Goal: Transaction & Acquisition: Purchase product/service

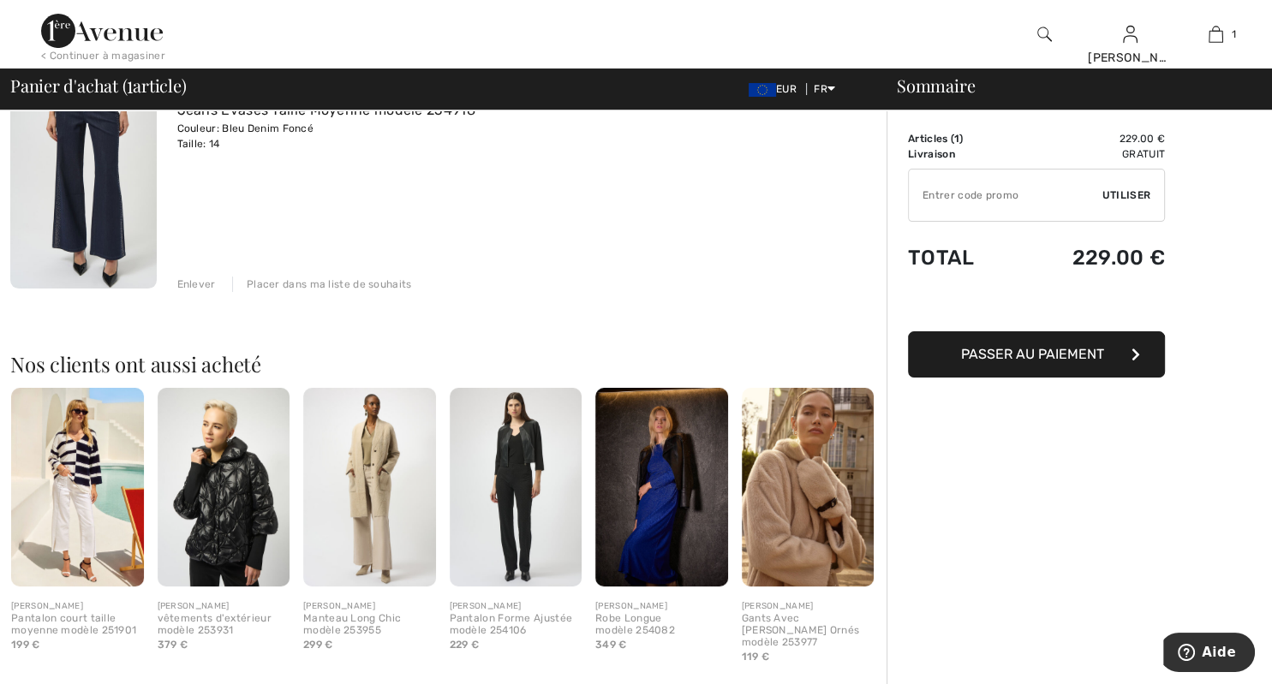
scroll to position [90, 0]
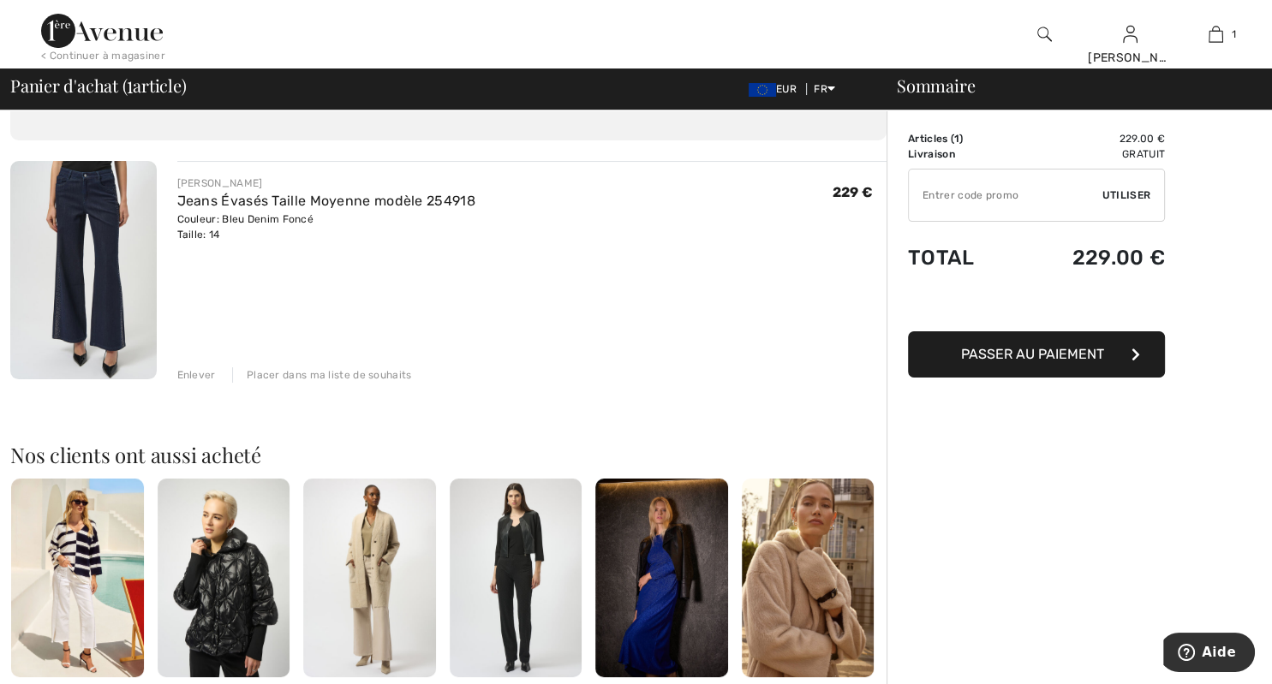
click at [948, 193] on input "TEXT" at bounding box center [1006, 195] width 194 height 51
click at [937, 192] on input "TEXT" at bounding box center [1006, 195] width 194 height 51
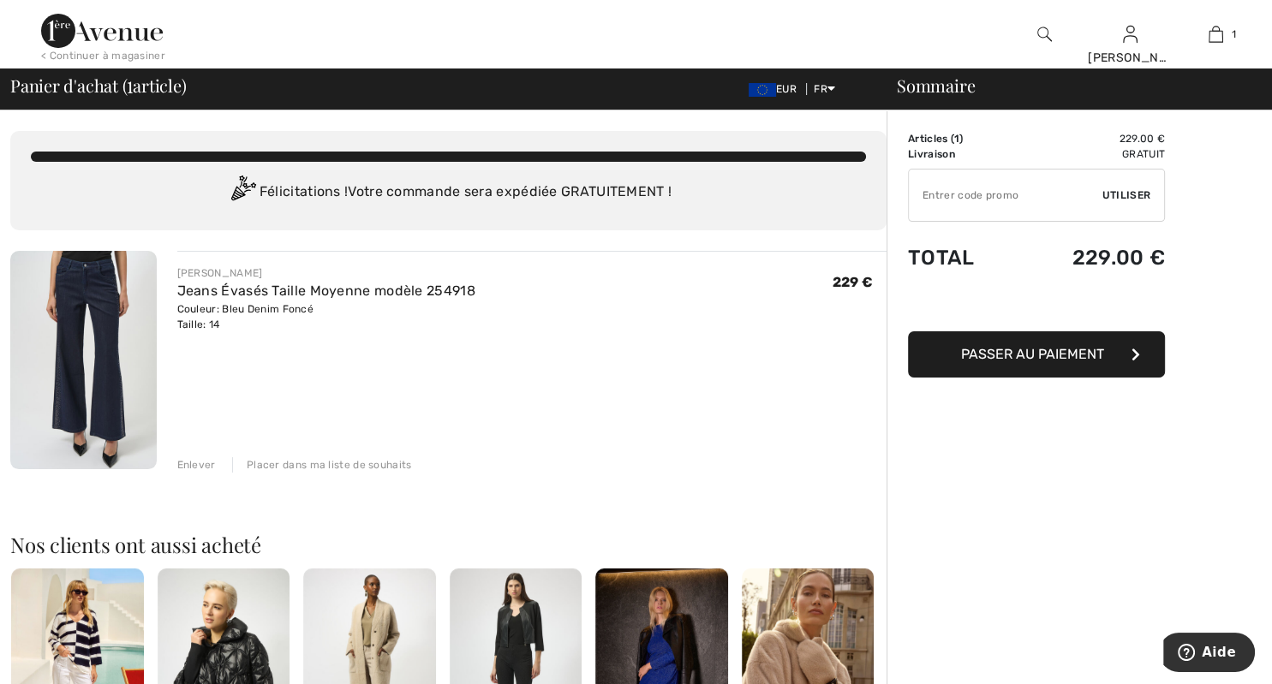
click at [951, 201] on input "TEXT" at bounding box center [1006, 195] width 194 height 51
type input "GC005012121"
click at [1139, 189] on span "Utiliser" at bounding box center [1126, 195] width 48 height 15
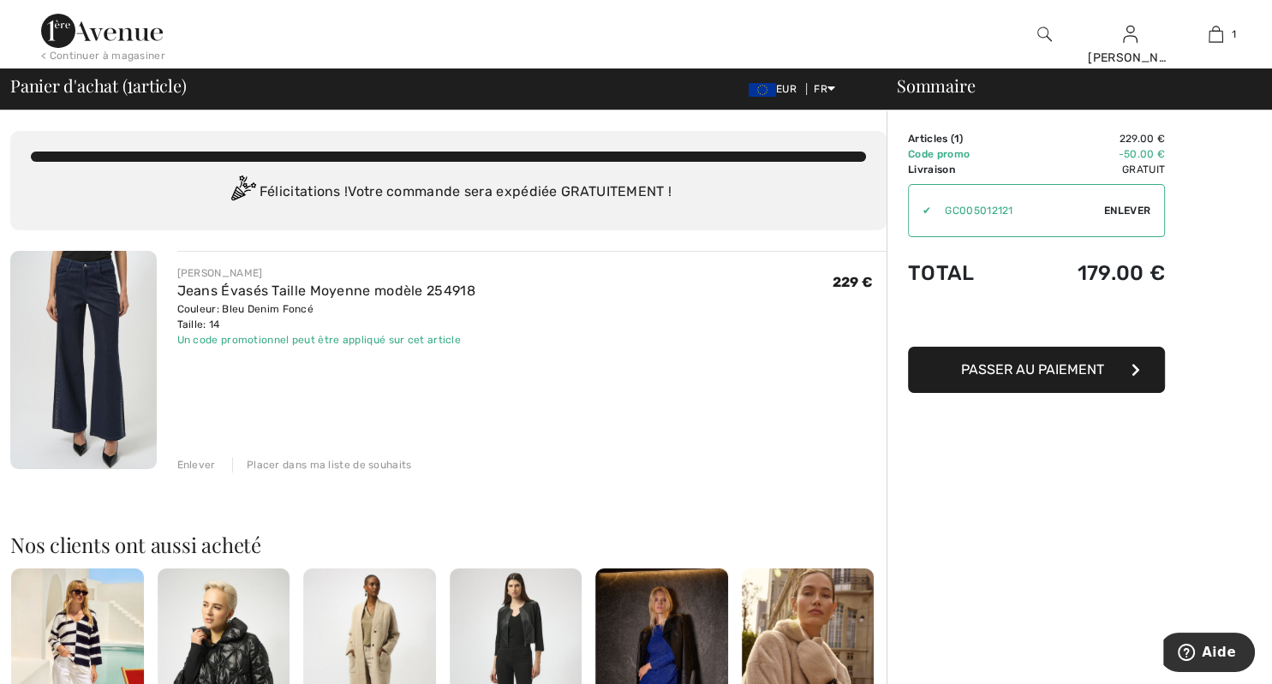
click at [1032, 375] on span "Passer au paiement" at bounding box center [1032, 369] width 143 height 16
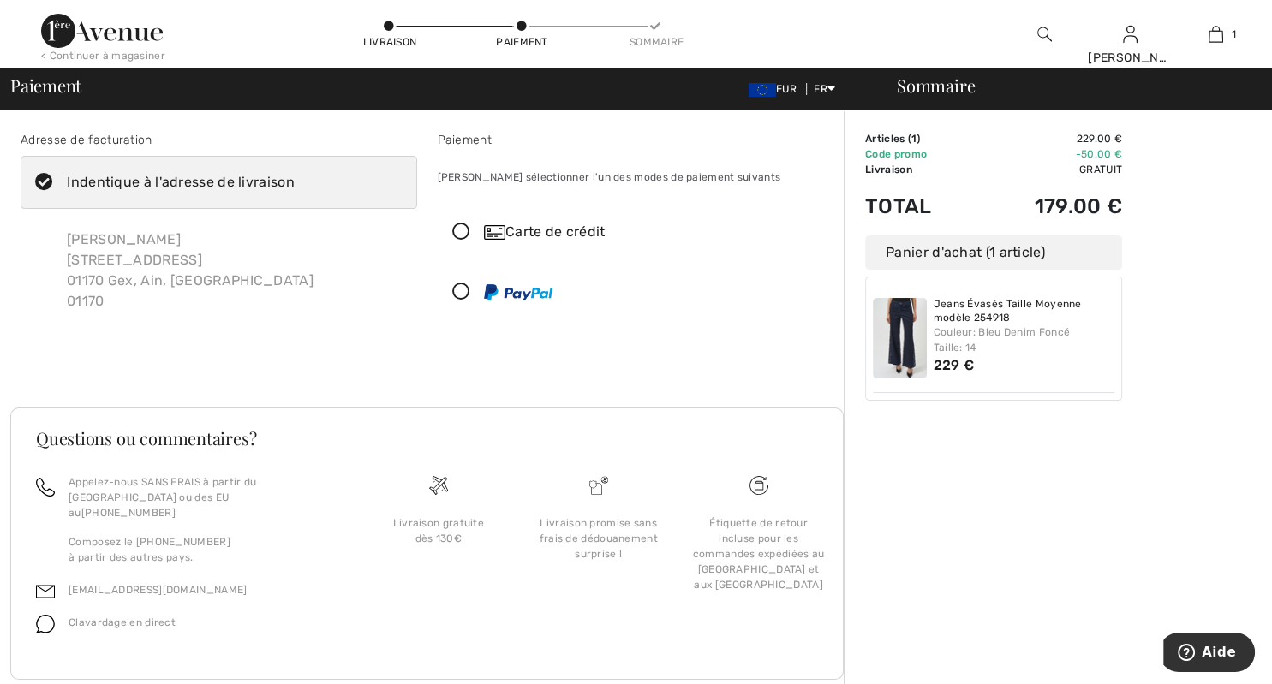
click at [462, 230] on icon at bounding box center [461, 233] width 45 height 18
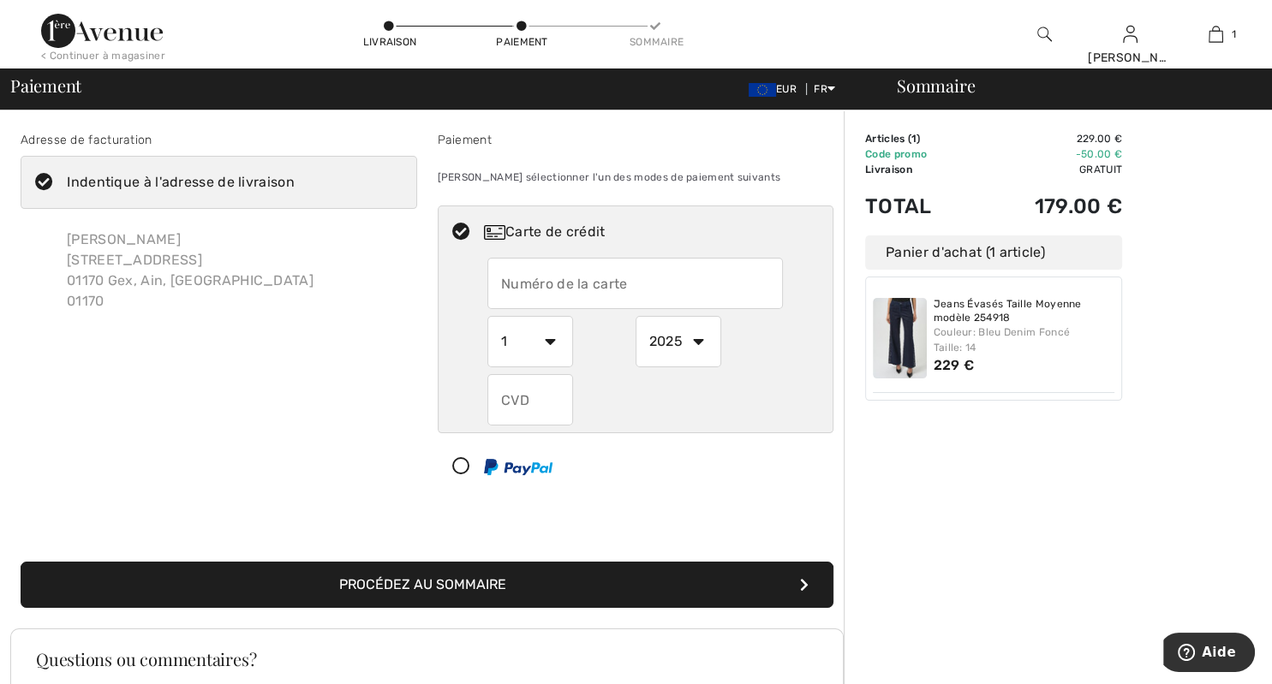
click at [511, 288] on input "text" at bounding box center [634, 283] width 295 height 51
type input "[CREDIT_CARD_NUMBER]"
click at [487, 316] on select "1 2 3 4 5 6 7 8 9 10 11 12" at bounding box center [530, 341] width 86 height 51
select select "9"
click option "9" at bounding box center [0, 0] width 0 height 0
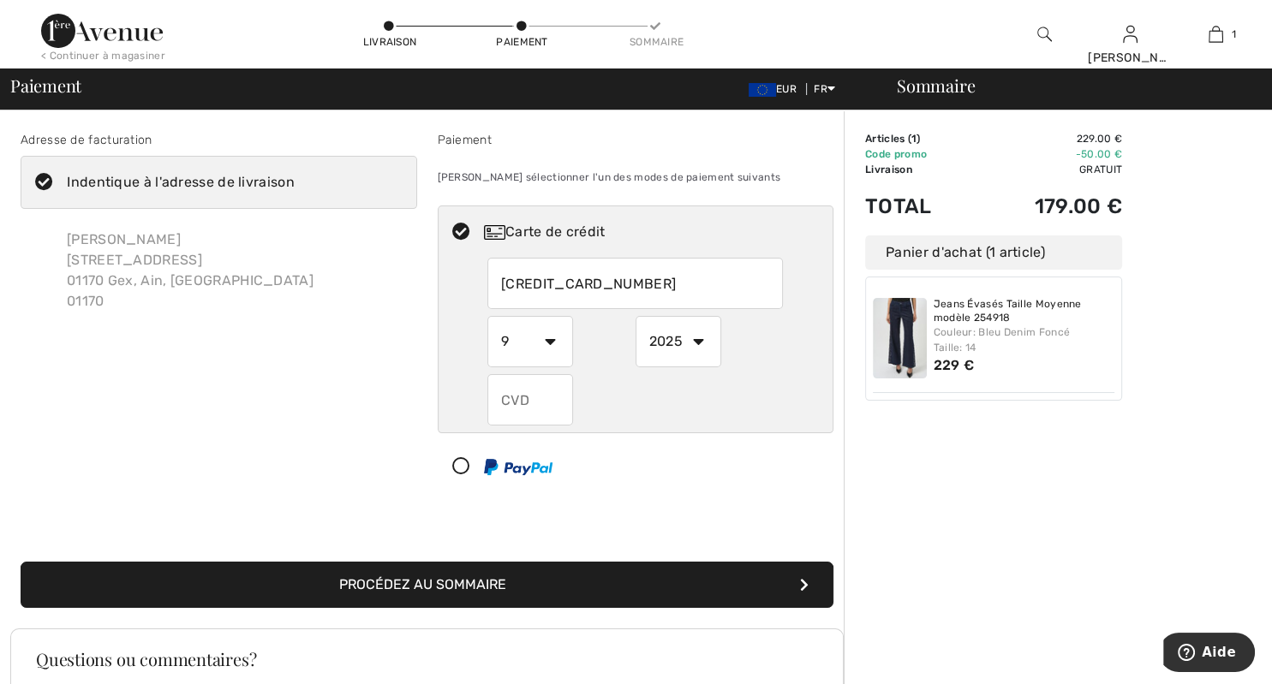
click at [636, 316] on select "2025 2026 2027 2028 2029 2030 2031 2032 2033 2034 2035" at bounding box center [679, 341] width 86 height 51
select select "2028"
click option "2028" at bounding box center [0, 0] width 0 height 0
click at [525, 401] on input "text" at bounding box center [530, 399] width 86 height 51
type input "401"
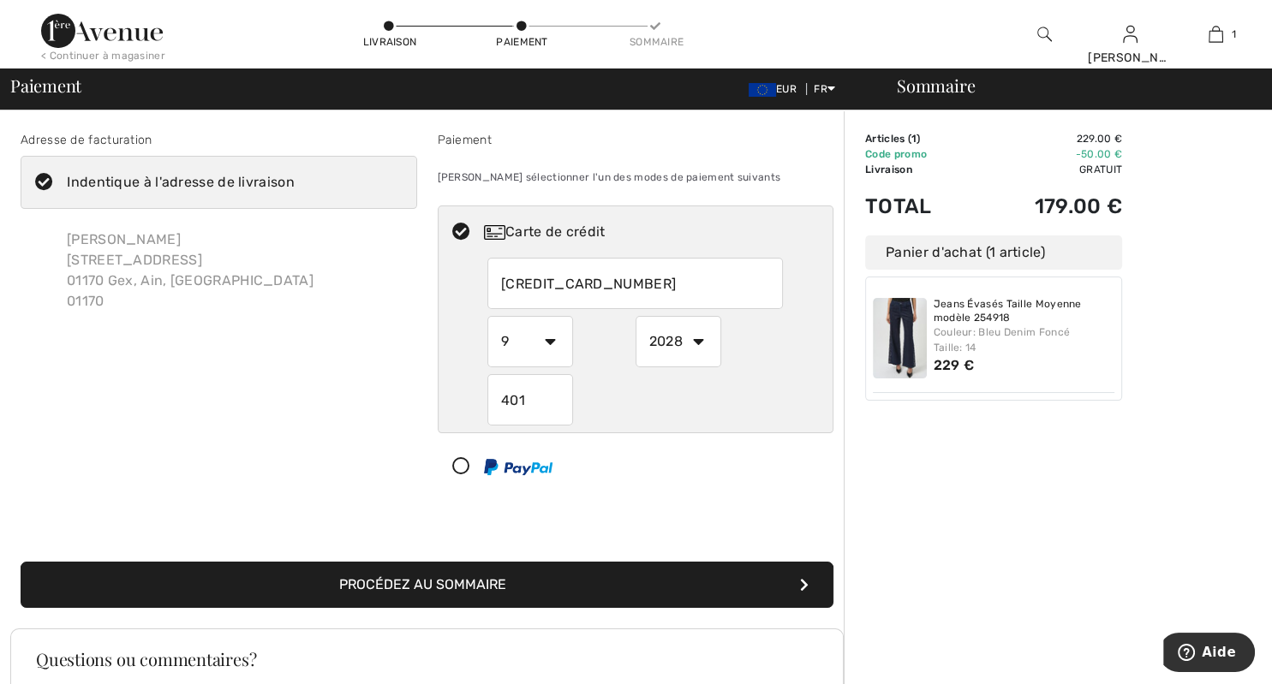
click at [433, 585] on button "Procédez au sommaire" at bounding box center [427, 585] width 813 height 46
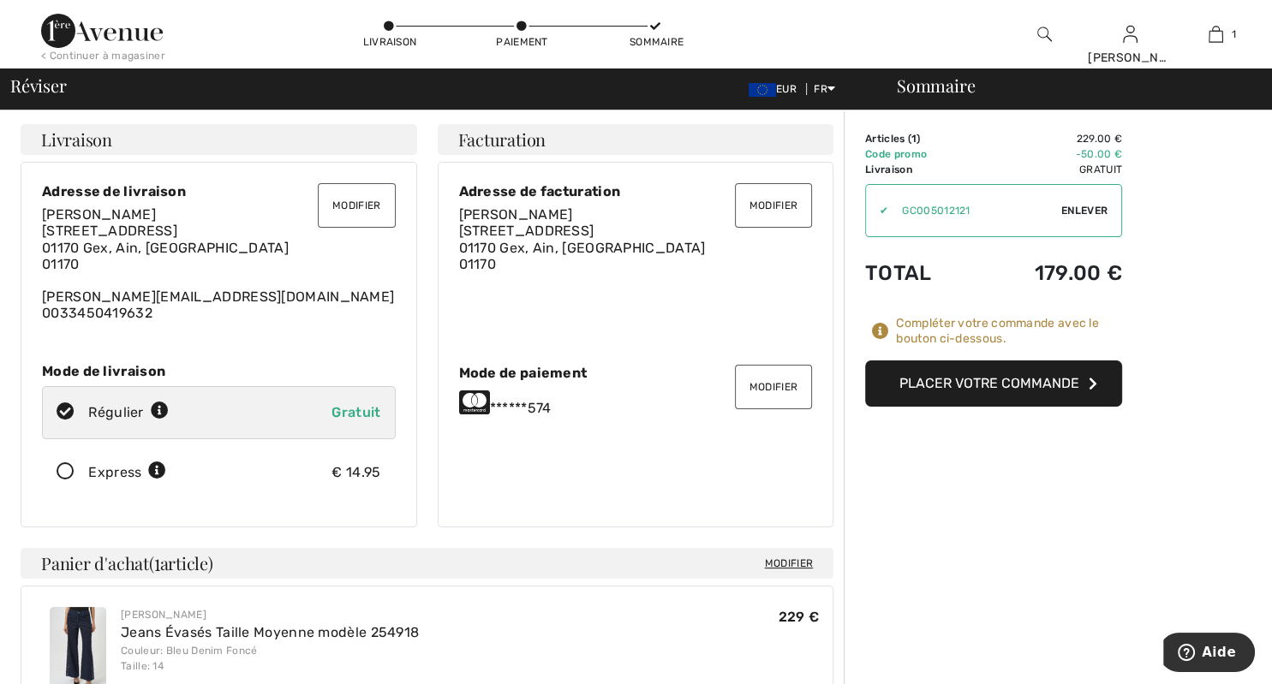
click at [996, 388] on button "Placer votre commande" at bounding box center [993, 384] width 257 height 46
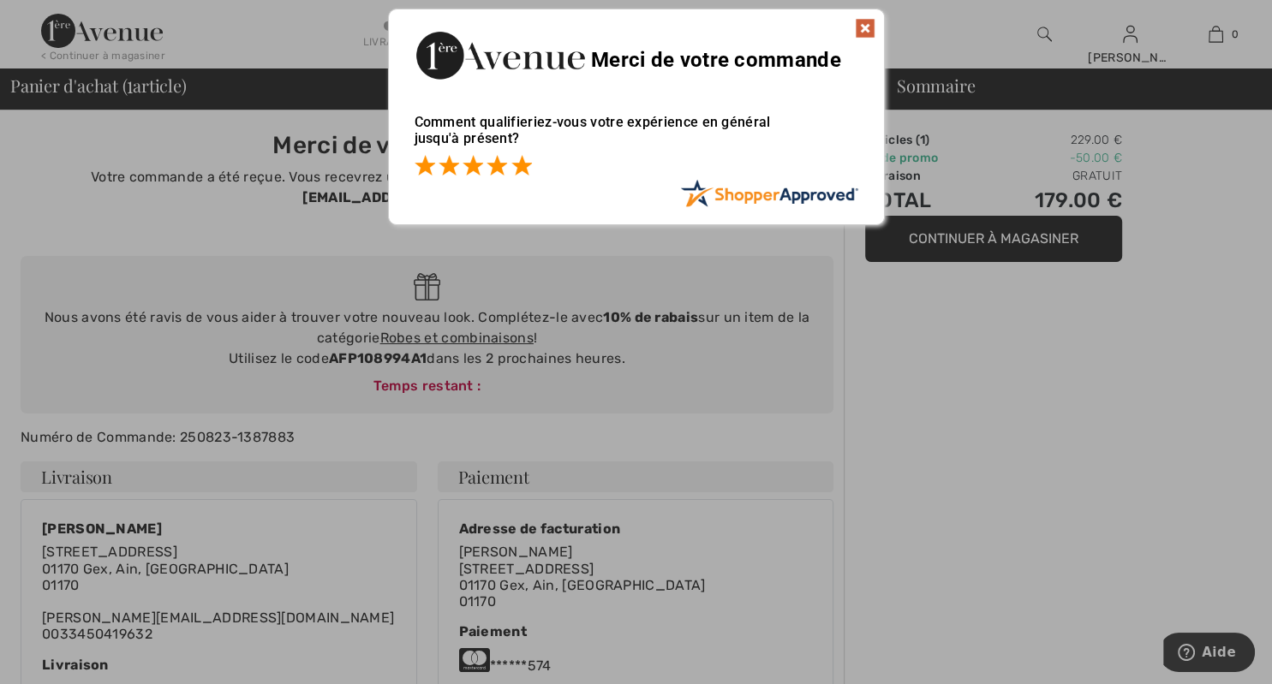
click at [519, 170] on span at bounding box center [521, 165] width 21 height 21
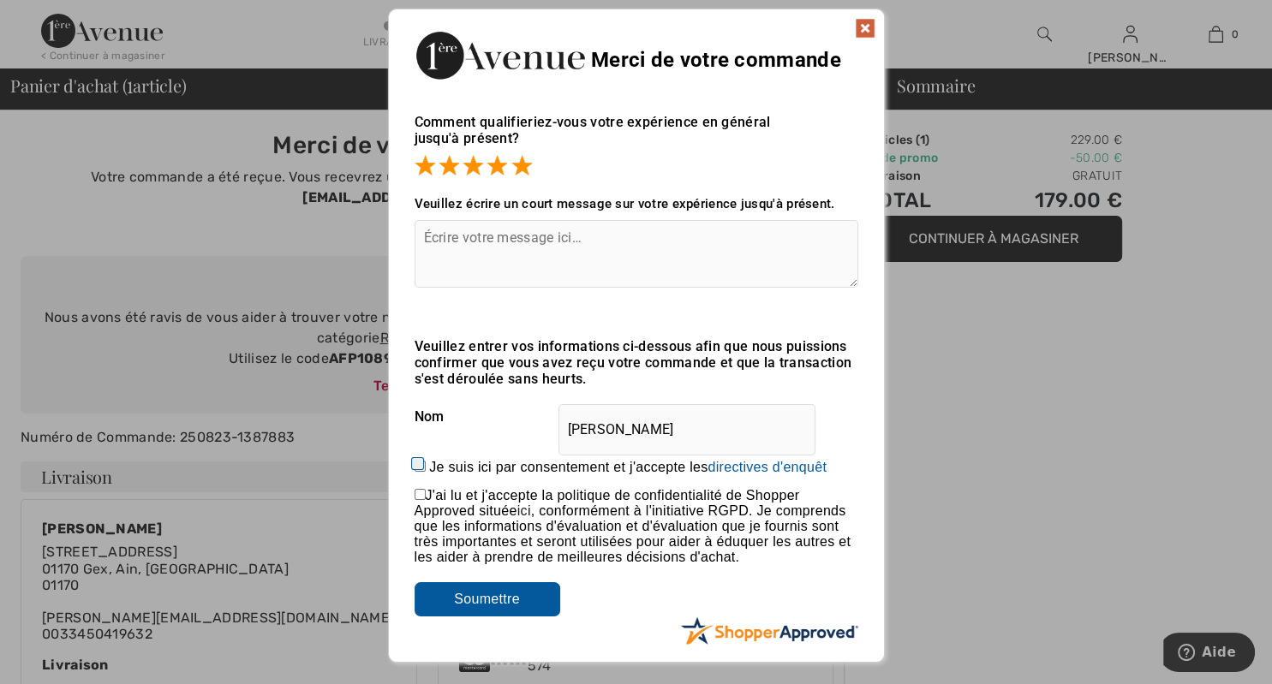
click at [478, 617] on input "Soumettre" at bounding box center [488, 599] width 146 height 34
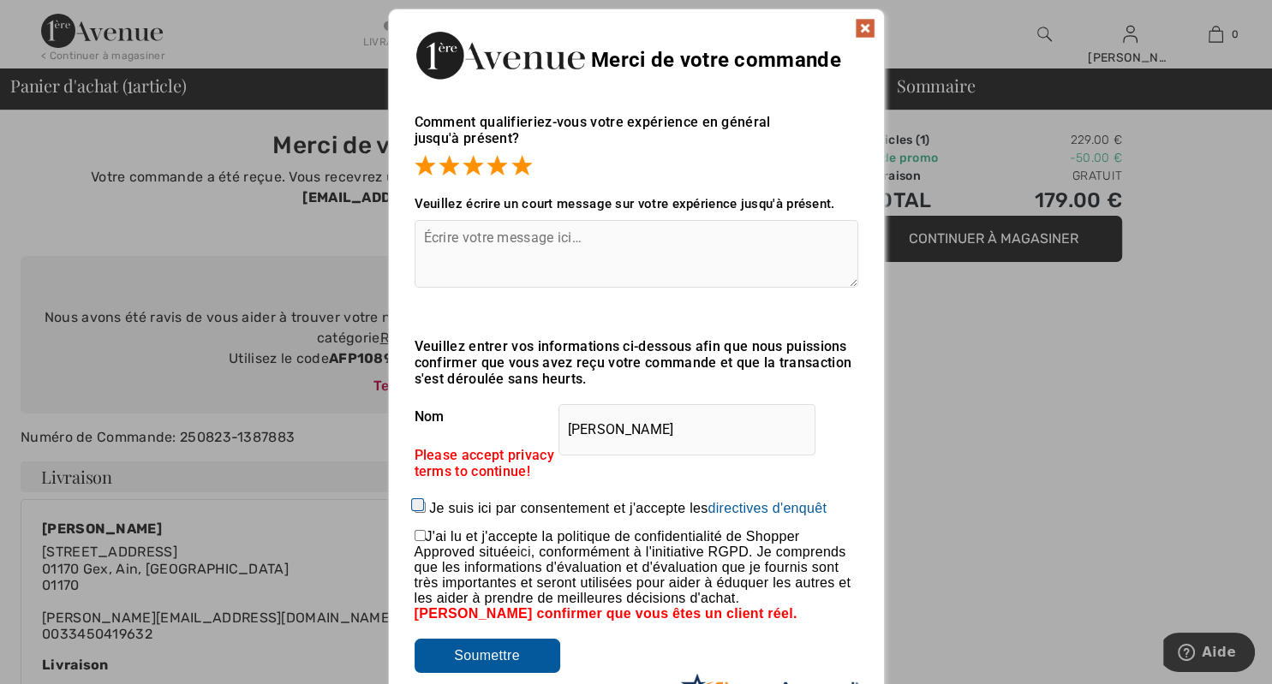
click at [486, 667] on input "Soumettre" at bounding box center [488, 656] width 146 height 34
click at [420, 512] on input "Je suis ici par consentement et j'accepte les En soumettant une évaluation, vou…" at bounding box center [420, 507] width 11 height 11
checkbox input "true"
click at [420, 541] on input "checkbox" at bounding box center [420, 535] width 11 height 11
checkbox input "true"
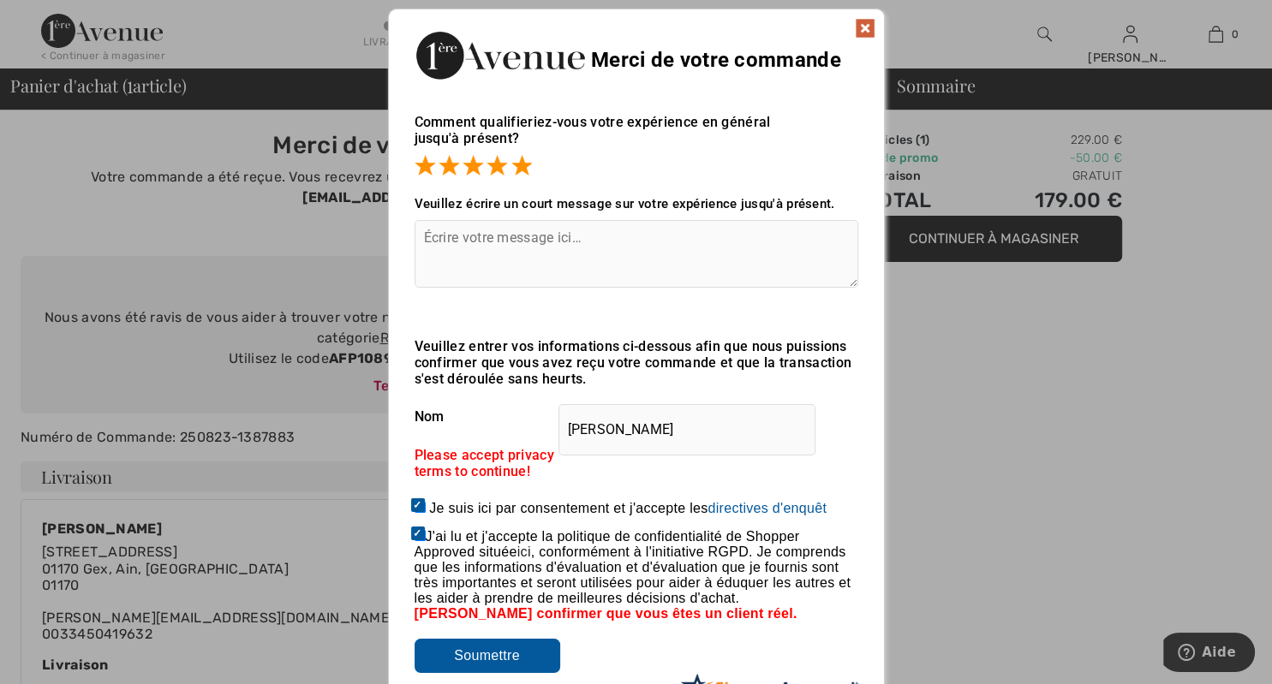
click at [474, 663] on input "Soumettre" at bounding box center [488, 656] width 146 height 34
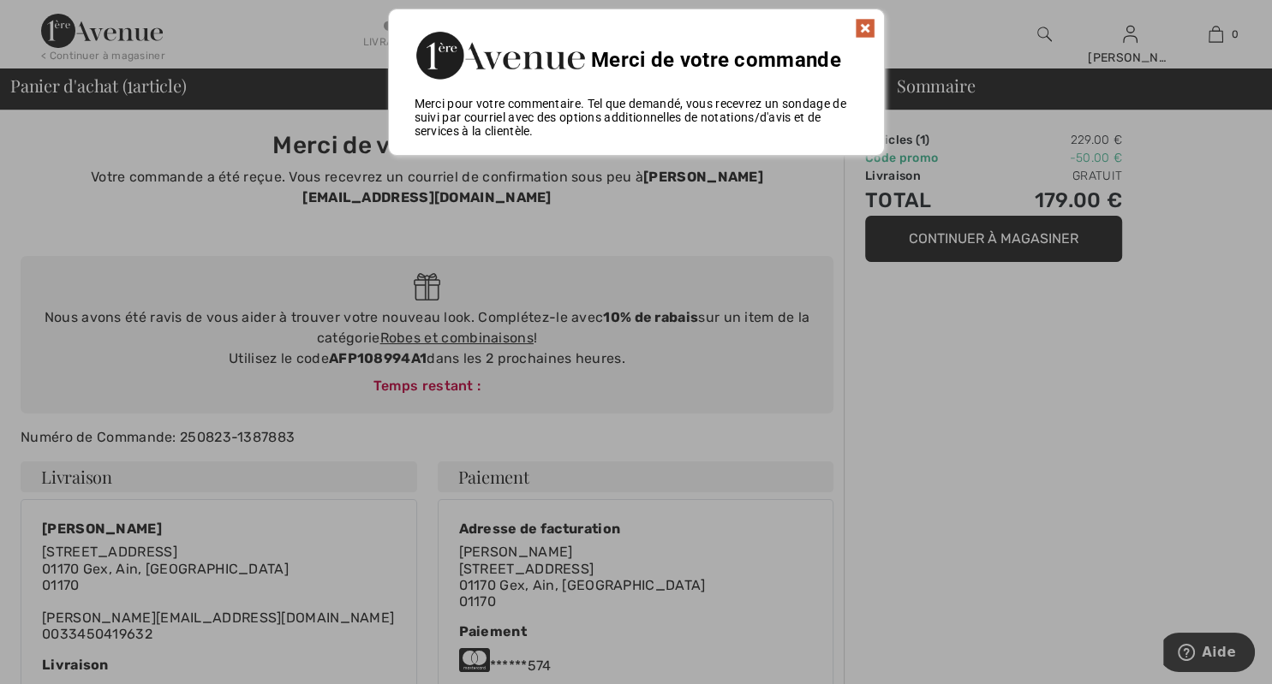
click at [865, 33] on img at bounding box center [865, 28] width 21 height 21
